Goal: Information Seeking & Learning: Learn about a topic

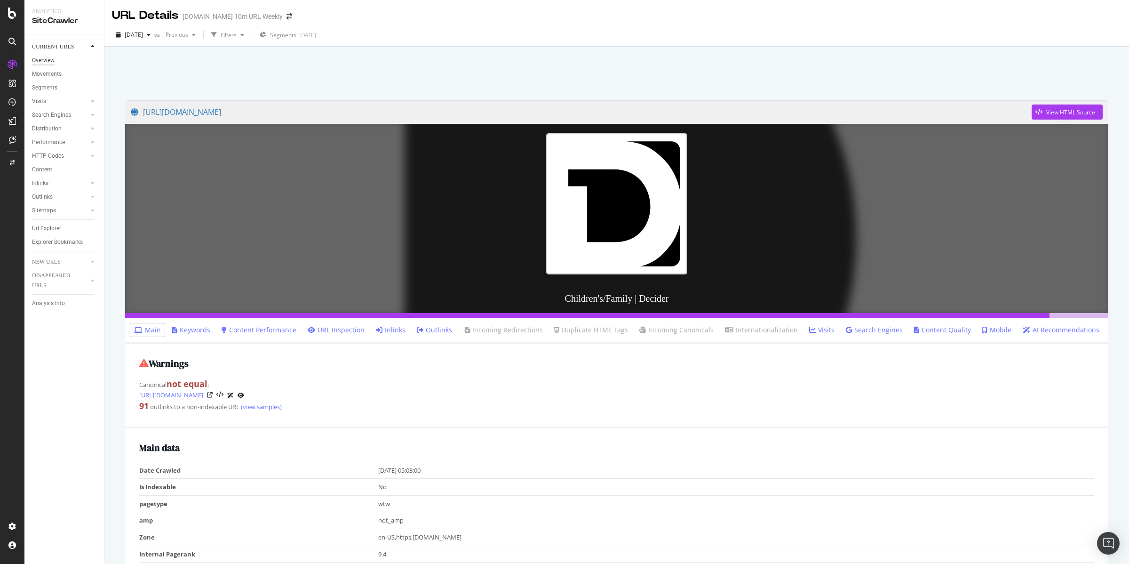
click at [45, 60] on div "Overview" at bounding box center [43, 61] width 23 height 10
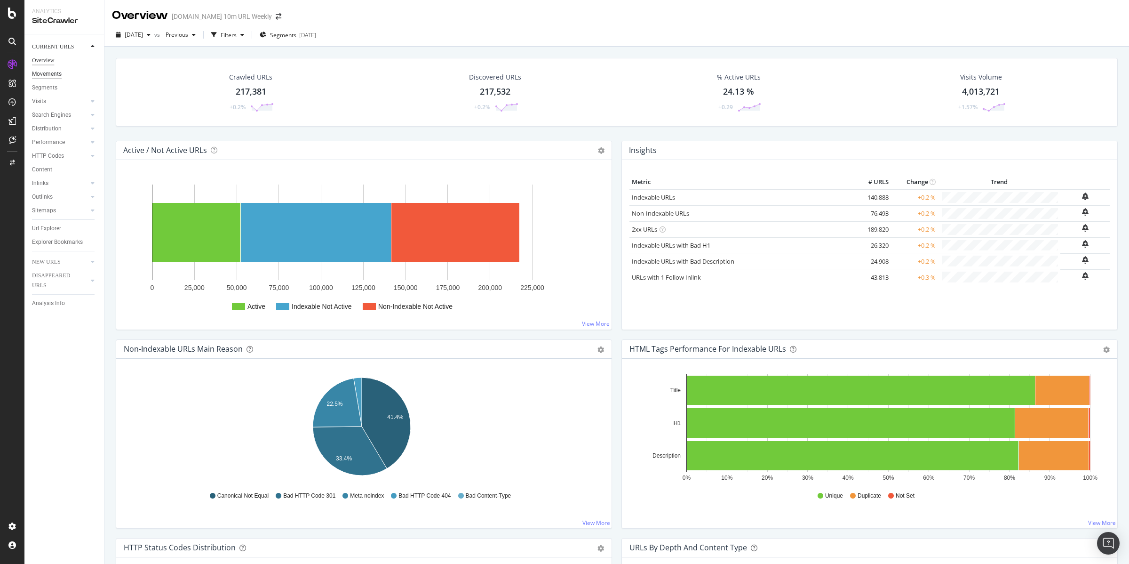
click at [48, 75] on div "Movements" at bounding box center [47, 74] width 30 height 10
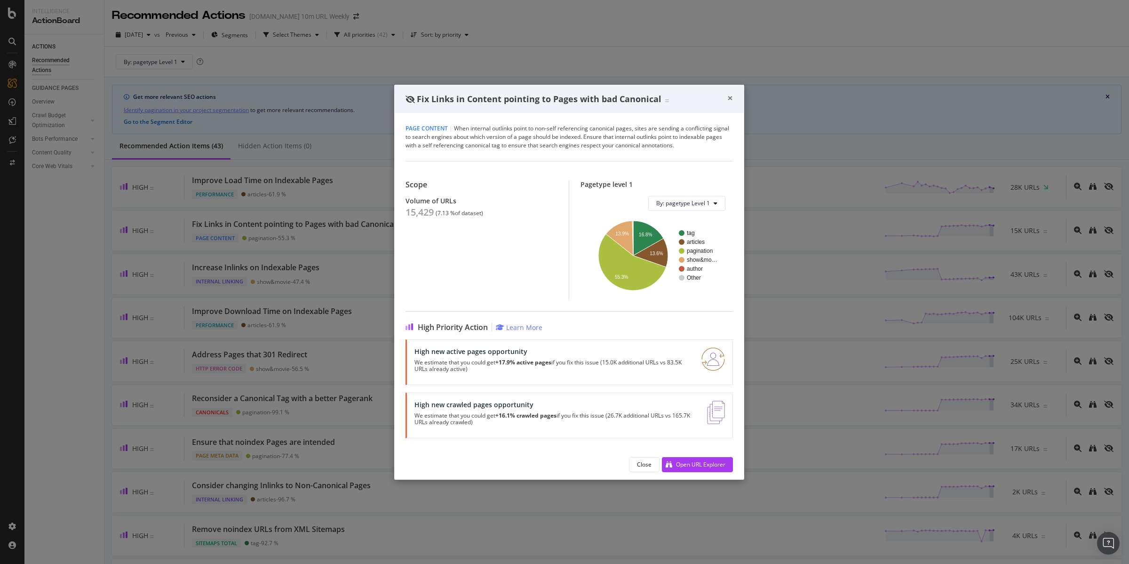
click at [729, 95] on span "×" at bounding box center [730, 97] width 6 height 13
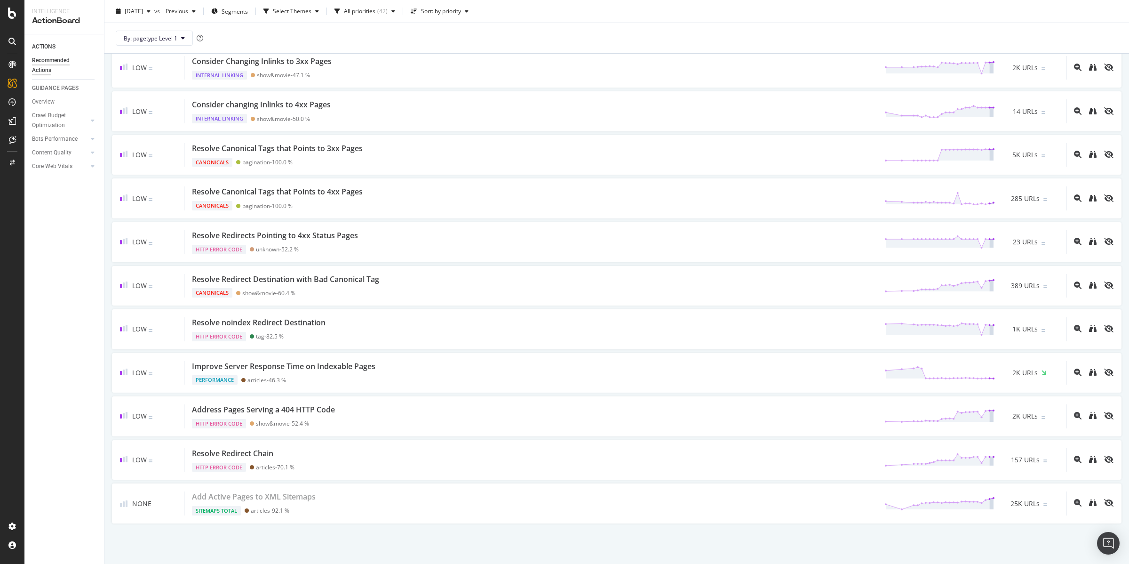
scroll to position [1522, 0]
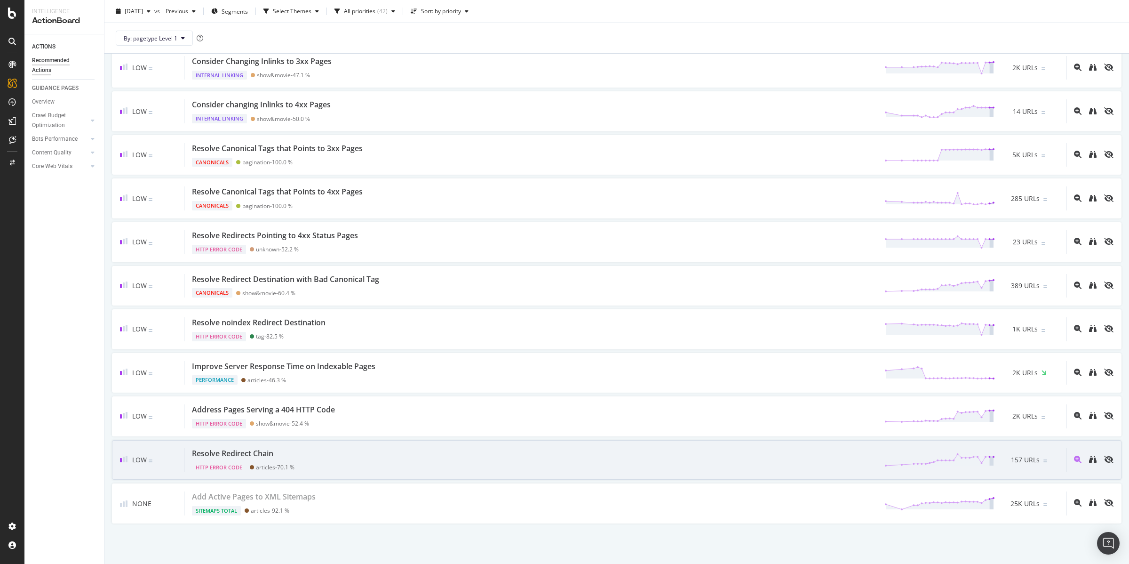
click at [237, 451] on div "Resolve Redirect Chain" at bounding box center [232, 453] width 81 height 11
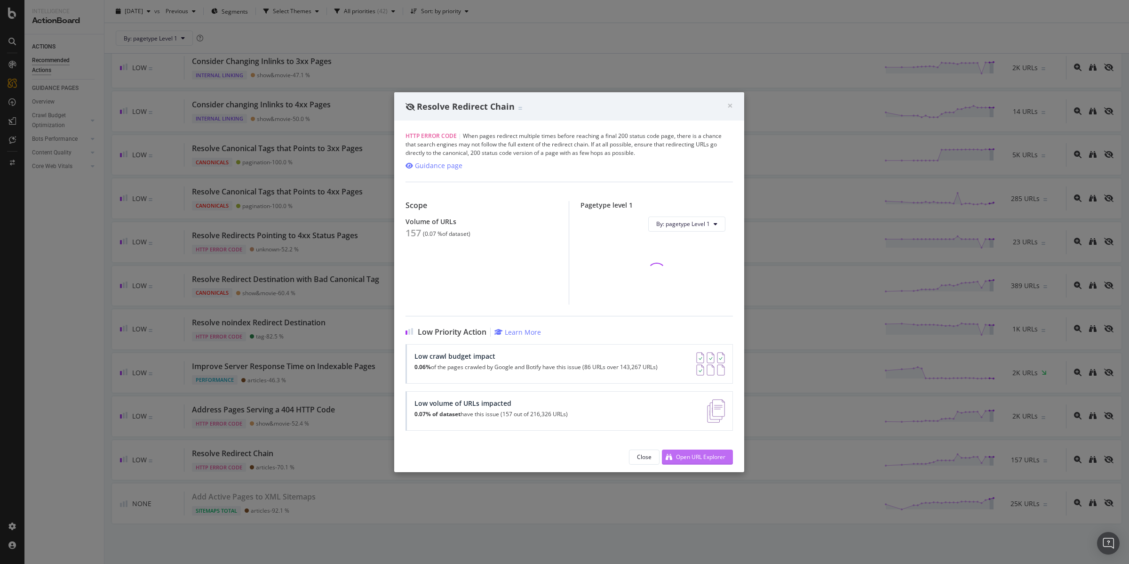
click at [681, 454] on div "Open URL Explorer" at bounding box center [700, 457] width 49 height 8
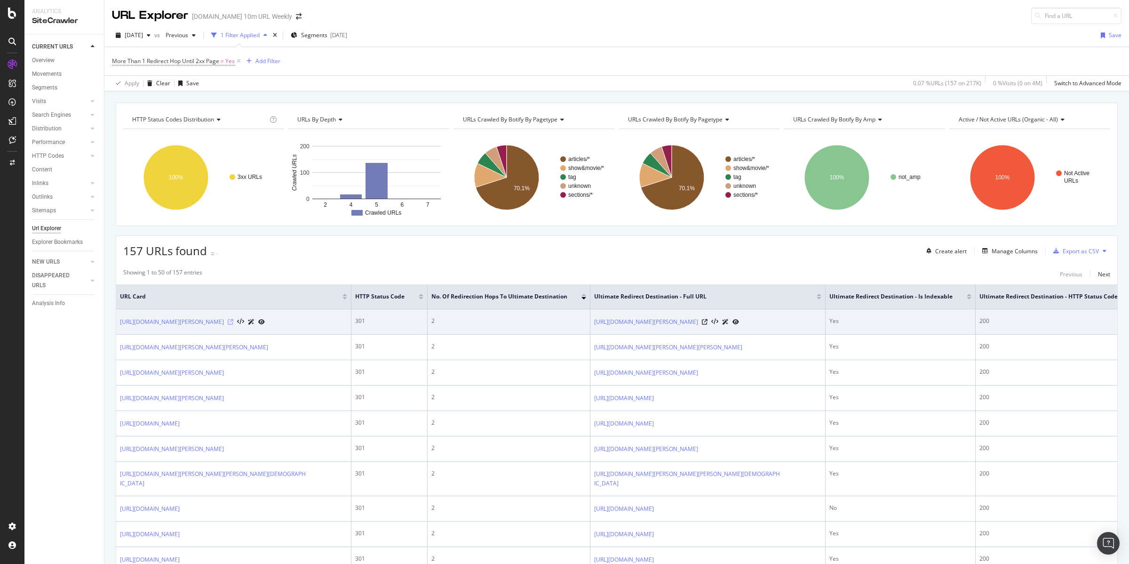
click at [231, 321] on icon at bounding box center [231, 322] width 6 height 6
